Goal: Information Seeking & Learning: Learn about a topic

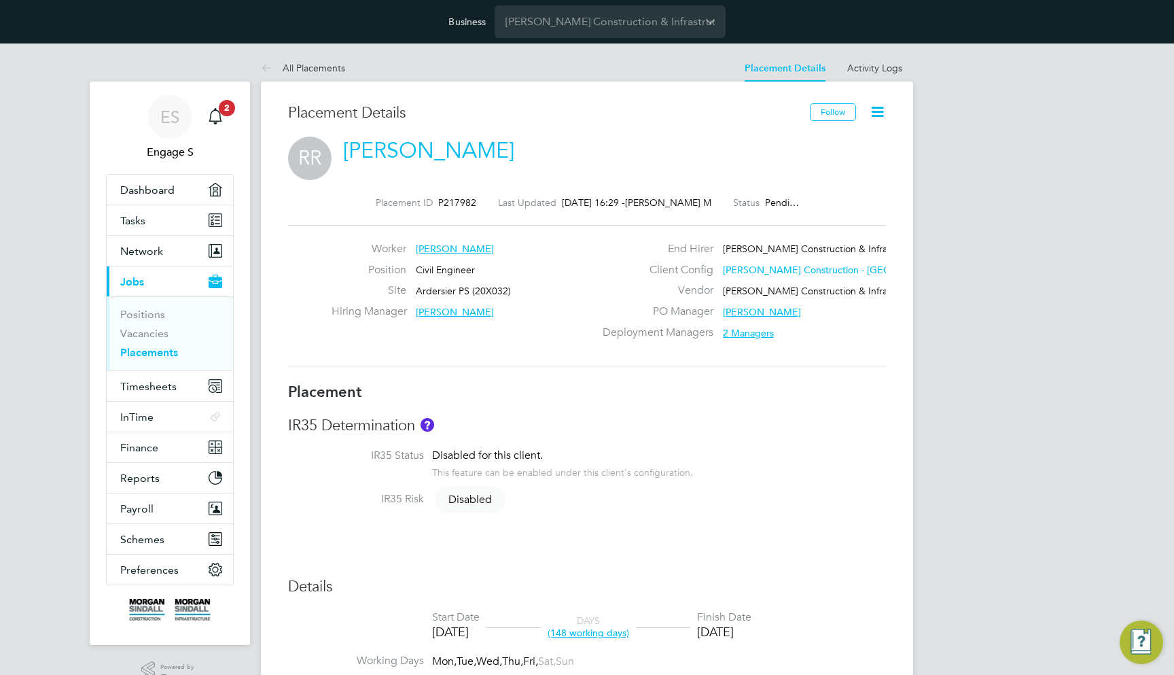
click at [446, 313] on div "Hiring Manager [PERSON_NAME]" at bounding box center [466, 314] width 268 height 21
click at [440, 310] on span "[PERSON_NAME]" at bounding box center [455, 312] width 78 height 12
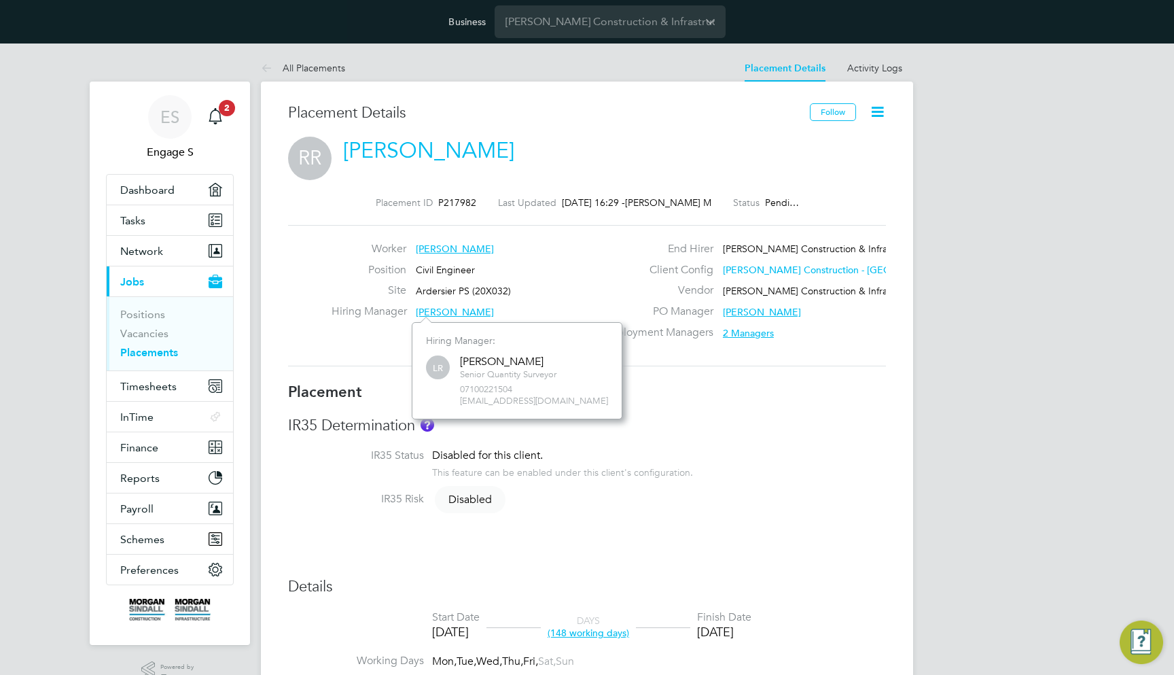
scroll to position [95, 204]
click at [690, 442] on div "IR35 Determination IR35 Status Disabled for this client. This feature can be en…" at bounding box center [587, 469] width 598 height 107
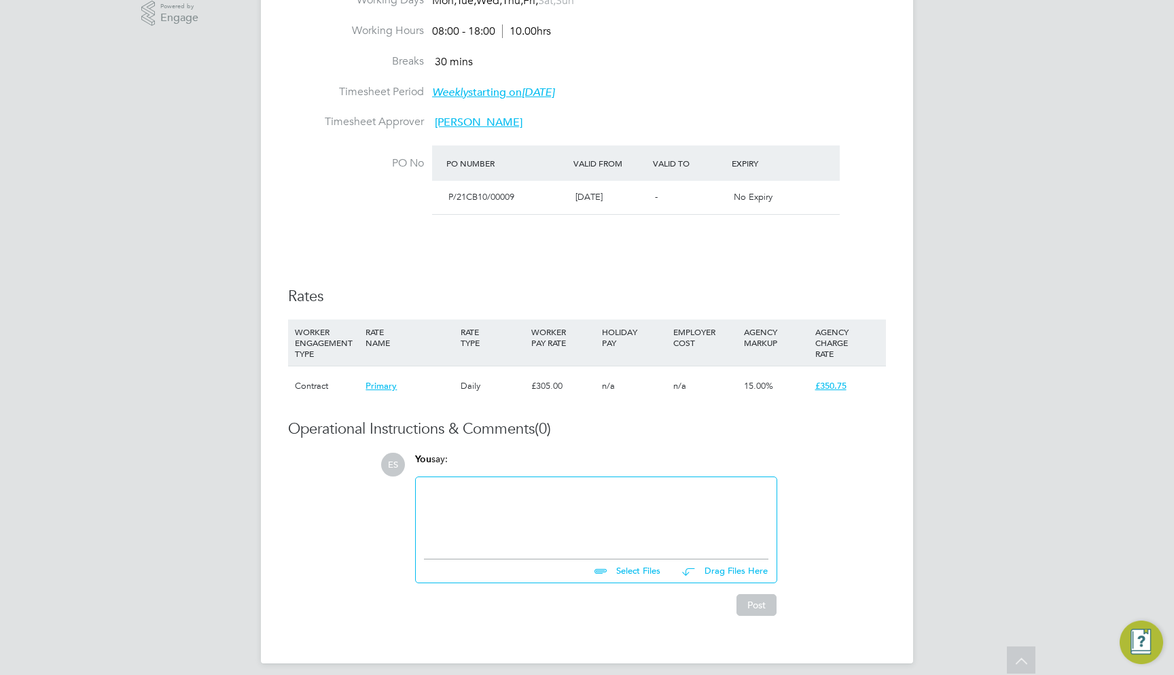
scroll to position [660, 0]
drag, startPoint x: 292, startPoint y: 418, endPoint x: 539, endPoint y: 425, distance: 246.7
click at [539, 425] on h3 "Operational Instructions & Comments (0)" at bounding box center [587, 430] width 598 height 20
copy h3 "Operational Instructions & Comments"
click at [708, 344] on div "EMPLOYER COST" at bounding box center [705, 337] width 71 height 35
